Goal: Task Accomplishment & Management: Use online tool/utility

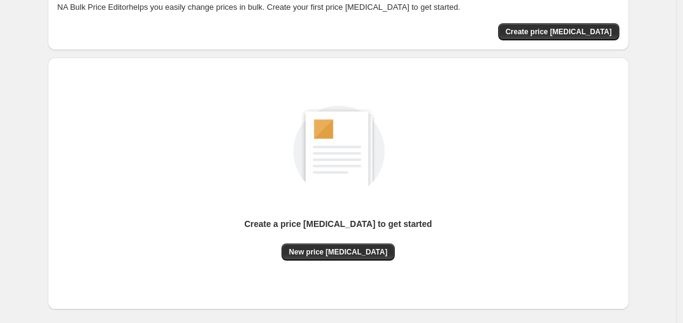
scroll to position [76, 0]
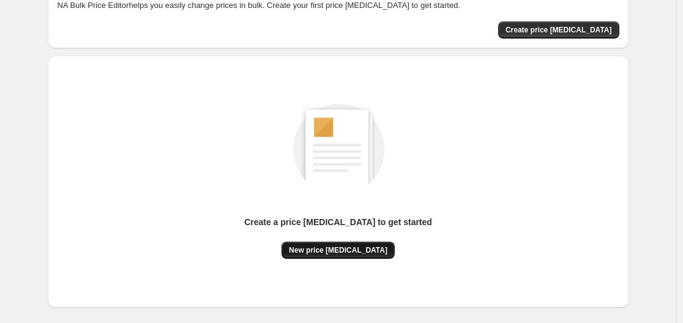
click at [346, 251] on span "New price change job" at bounding box center [338, 250] width 99 height 10
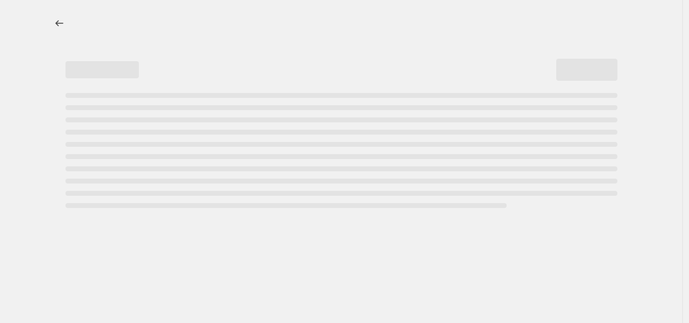
select select "percentage"
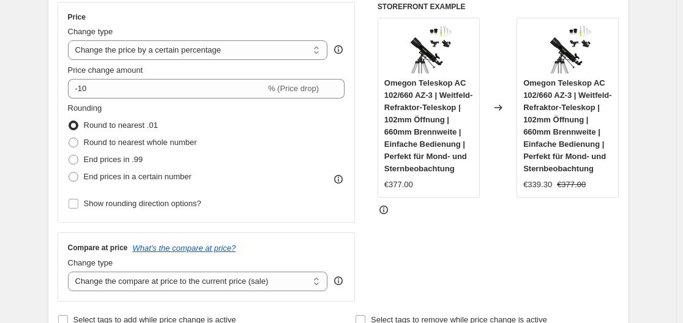
scroll to position [197, 0]
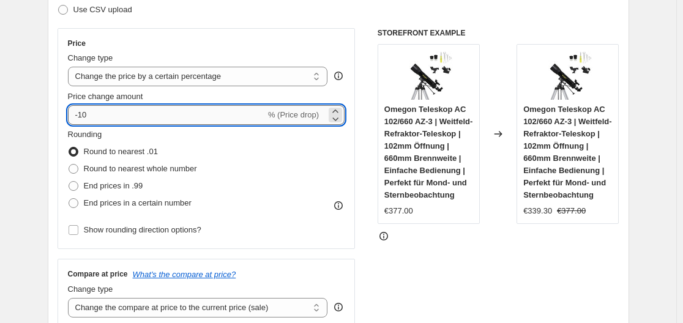
click at [234, 111] on input "-10" at bounding box center [167, 115] width 198 height 20
type input "-1"
type input "-35"
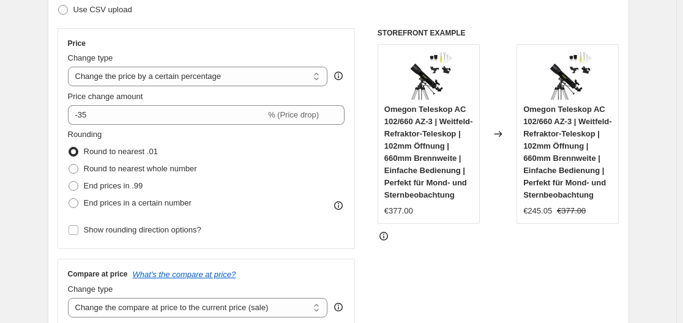
click at [318, 151] on div "Rounding Round to nearest .01 Round to nearest whole number End prices in .99 E…" at bounding box center [206, 170] width 277 height 83
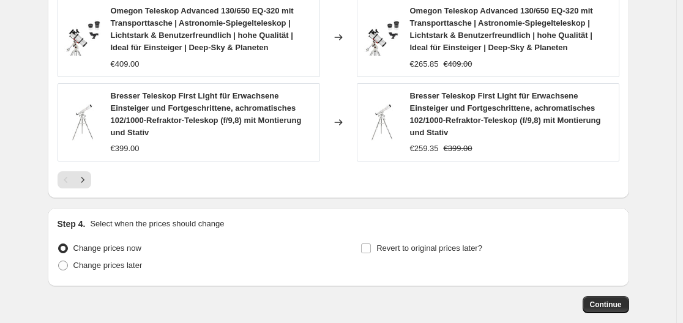
scroll to position [975, 0]
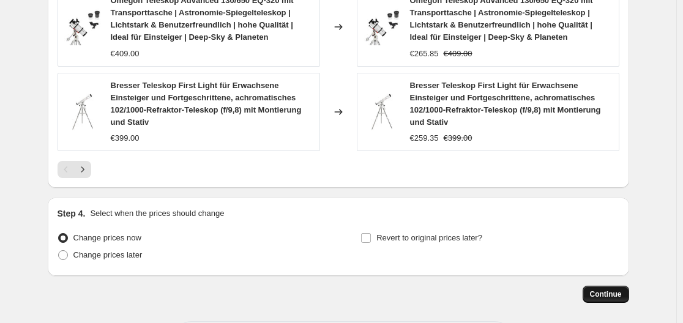
click at [611, 289] on span "Continue" at bounding box center [606, 294] width 32 height 10
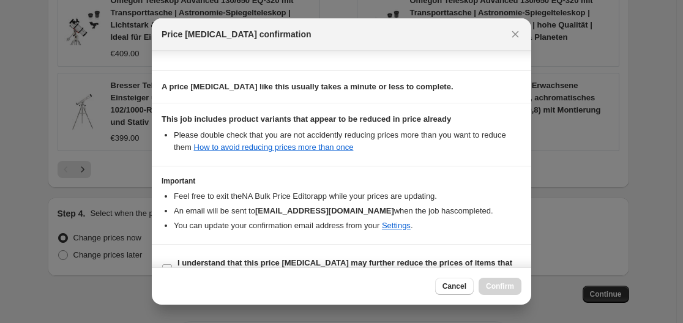
scroll to position [192, 0]
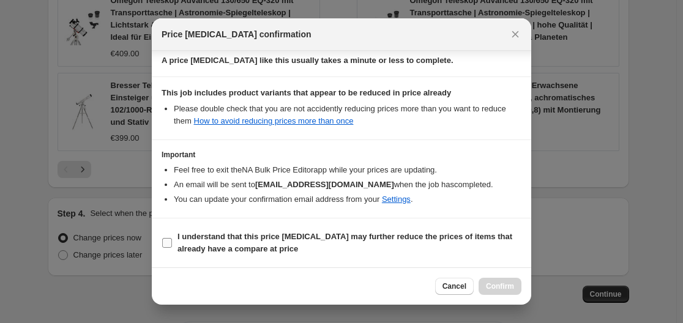
click at [174, 241] on label "I understand that this price change job may further reduce the prices of items …" at bounding box center [342, 242] width 360 height 29
click at [172, 241] on input "I understand that this price change job may further reduce the prices of items …" at bounding box center [167, 243] width 10 height 10
checkbox input "true"
click at [509, 285] on span "Confirm" at bounding box center [500, 287] width 28 height 10
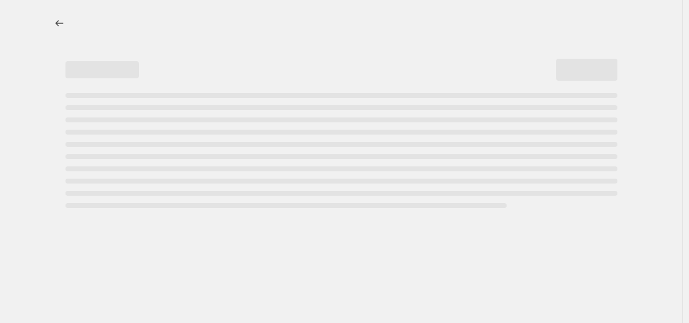
select select "percentage"
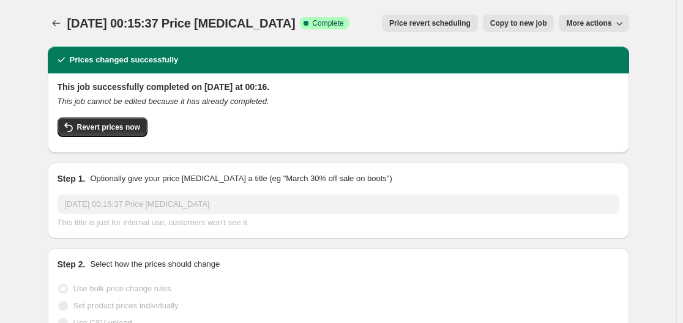
click at [261, 47] on div "Prices changed successfully" at bounding box center [338, 60] width 581 height 27
